Goal: Navigation & Orientation: Find specific page/section

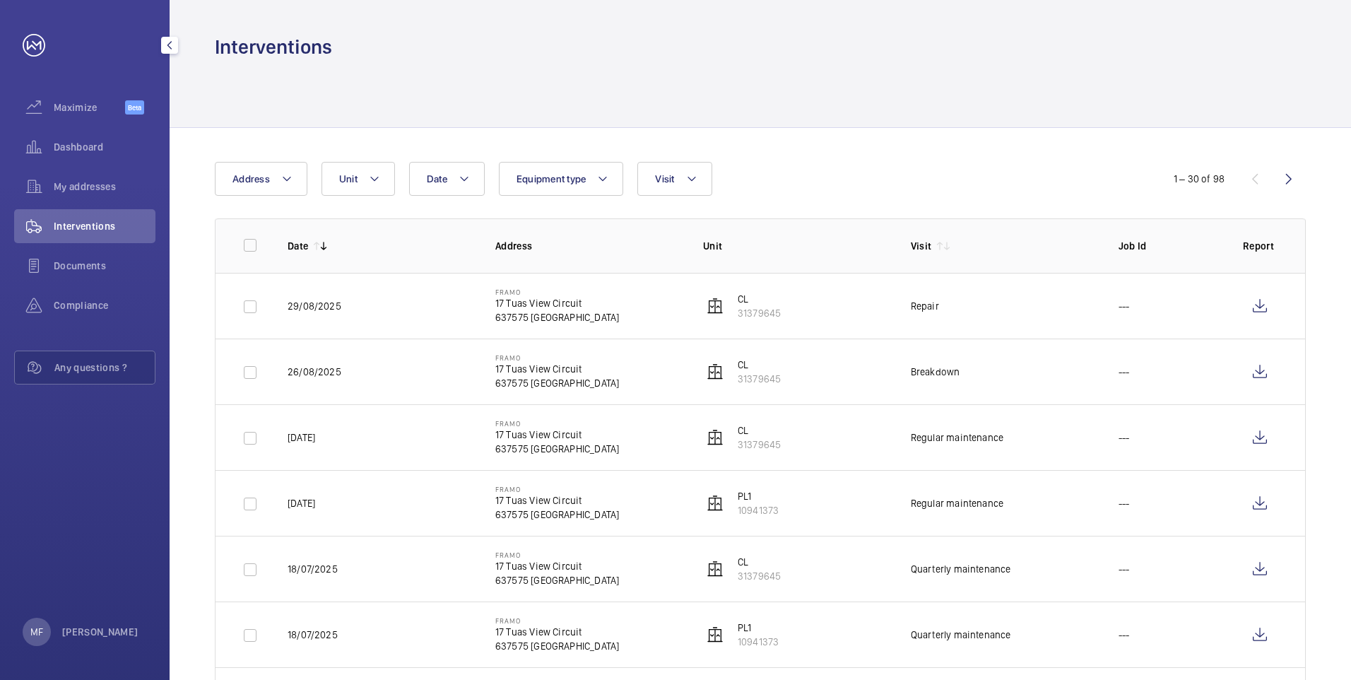
click at [35, 36] on link at bounding box center [34, 45] width 23 height 23
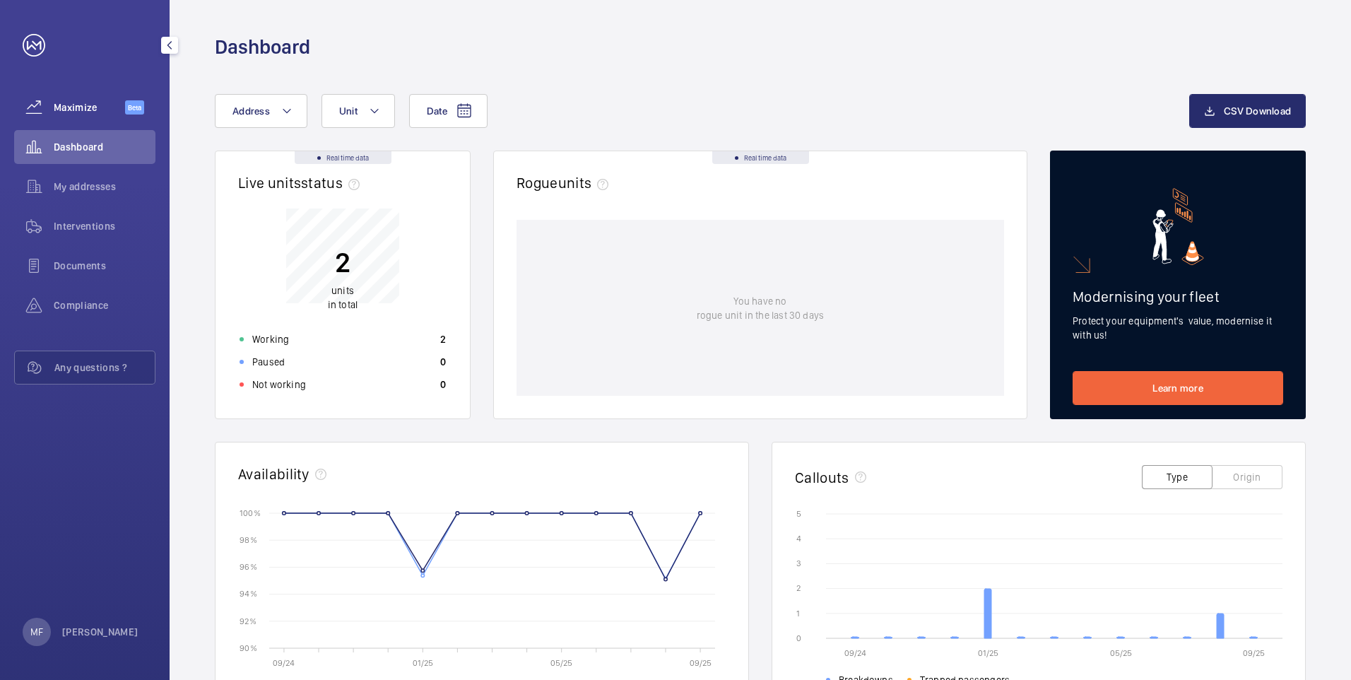
click at [89, 106] on span "Maximize" at bounding box center [89, 107] width 71 height 14
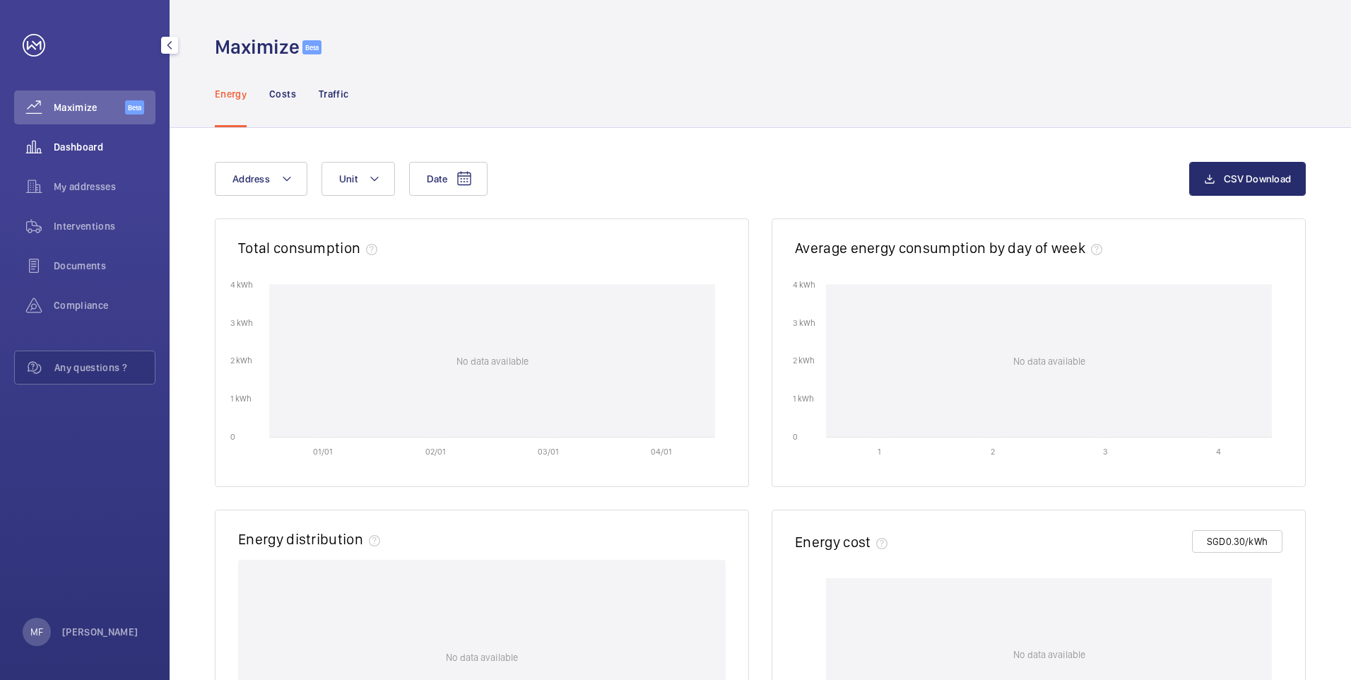
click at [91, 148] on span "Dashboard" at bounding box center [105, 147] width 102 height 14
